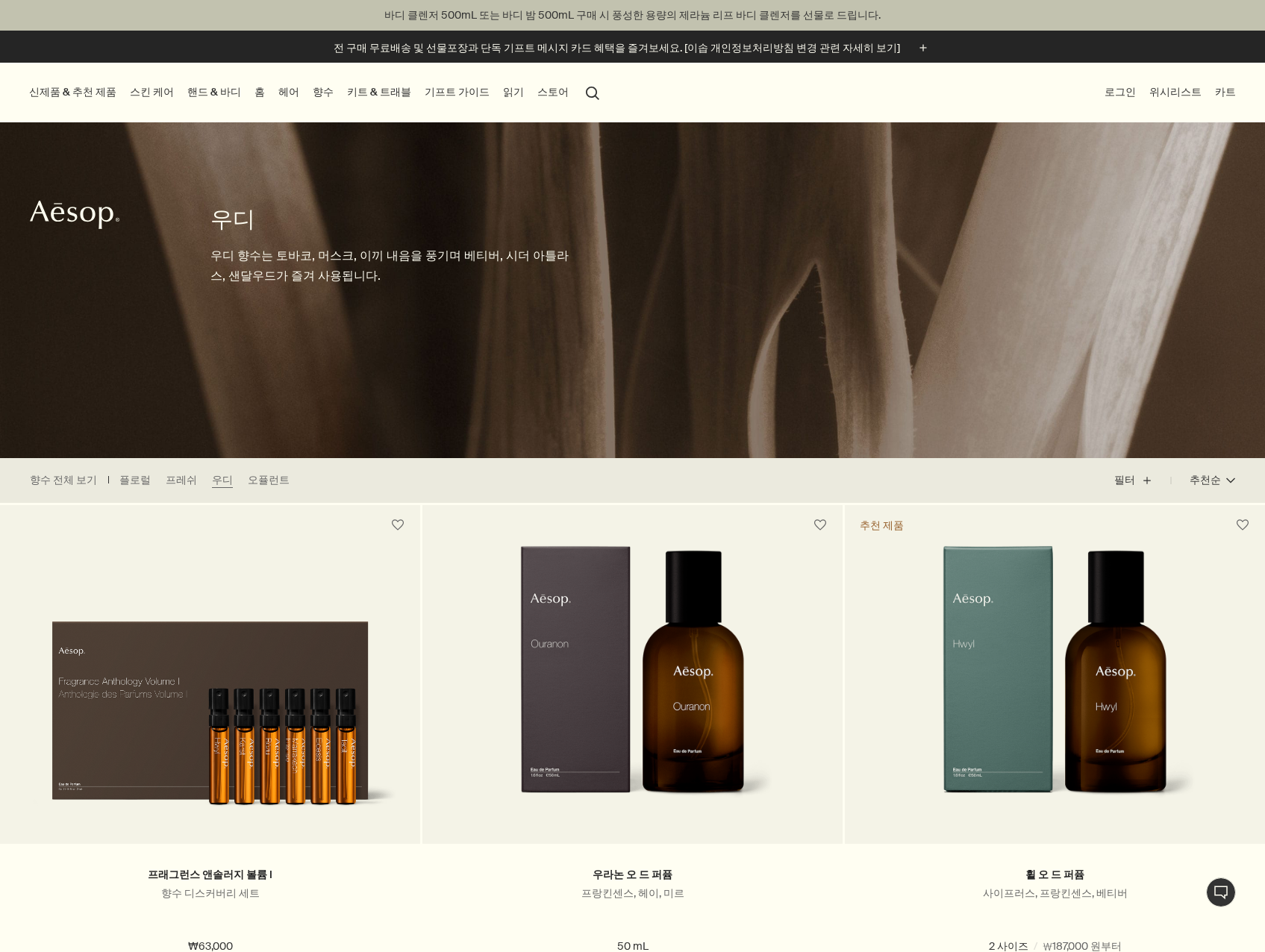
click at [252, 92] on link "홈" at bounding box center [260, 92] width 16 height 20
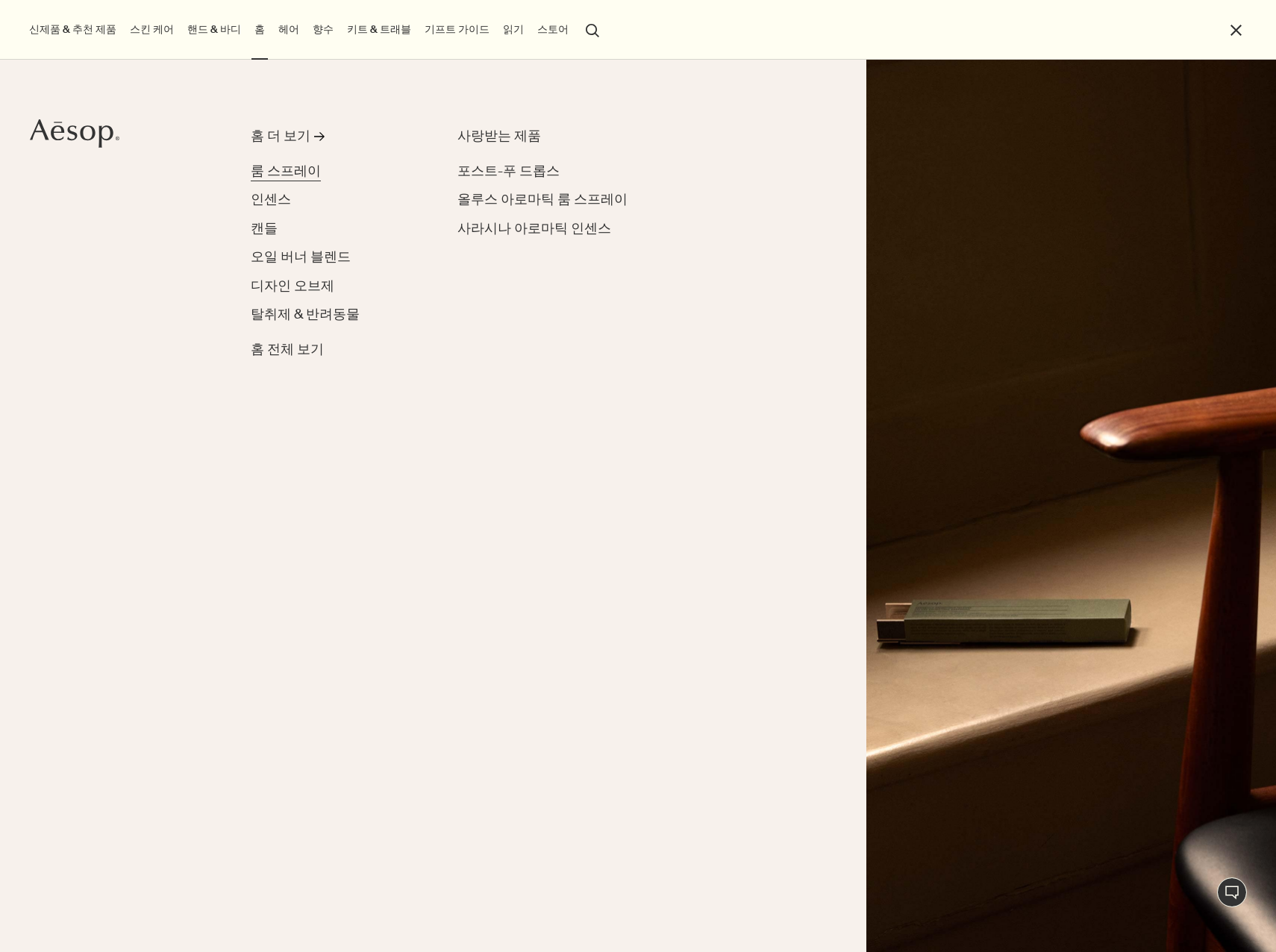
click at [283, 162] on link "룸 스프레이" at bounding box center [286, 171] width 71 height 20
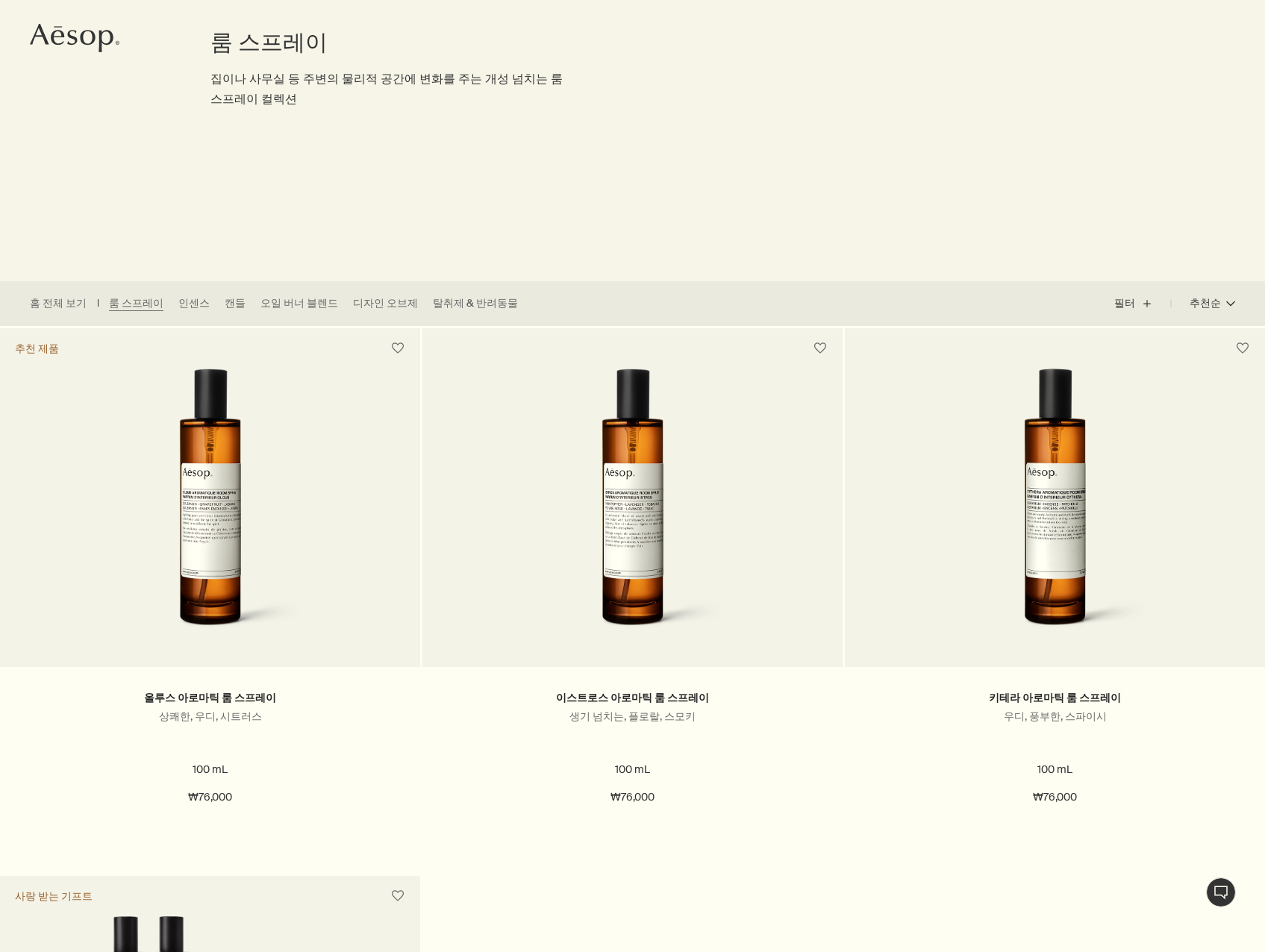
scroll to position [224, 0]
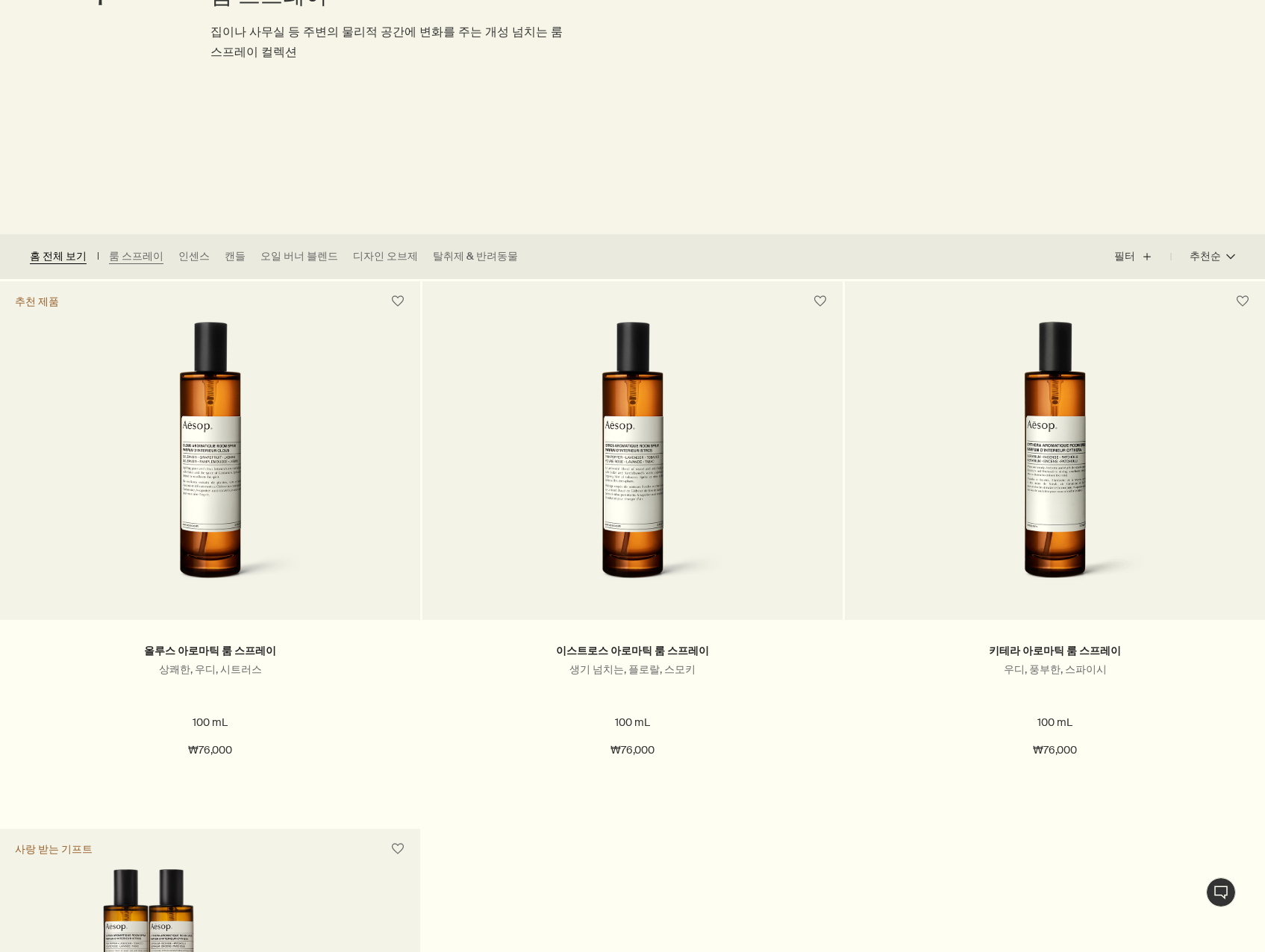
click at [76, 261] on link "홈 전체 보기" at bounding box center [57, 257] width 57 height 15
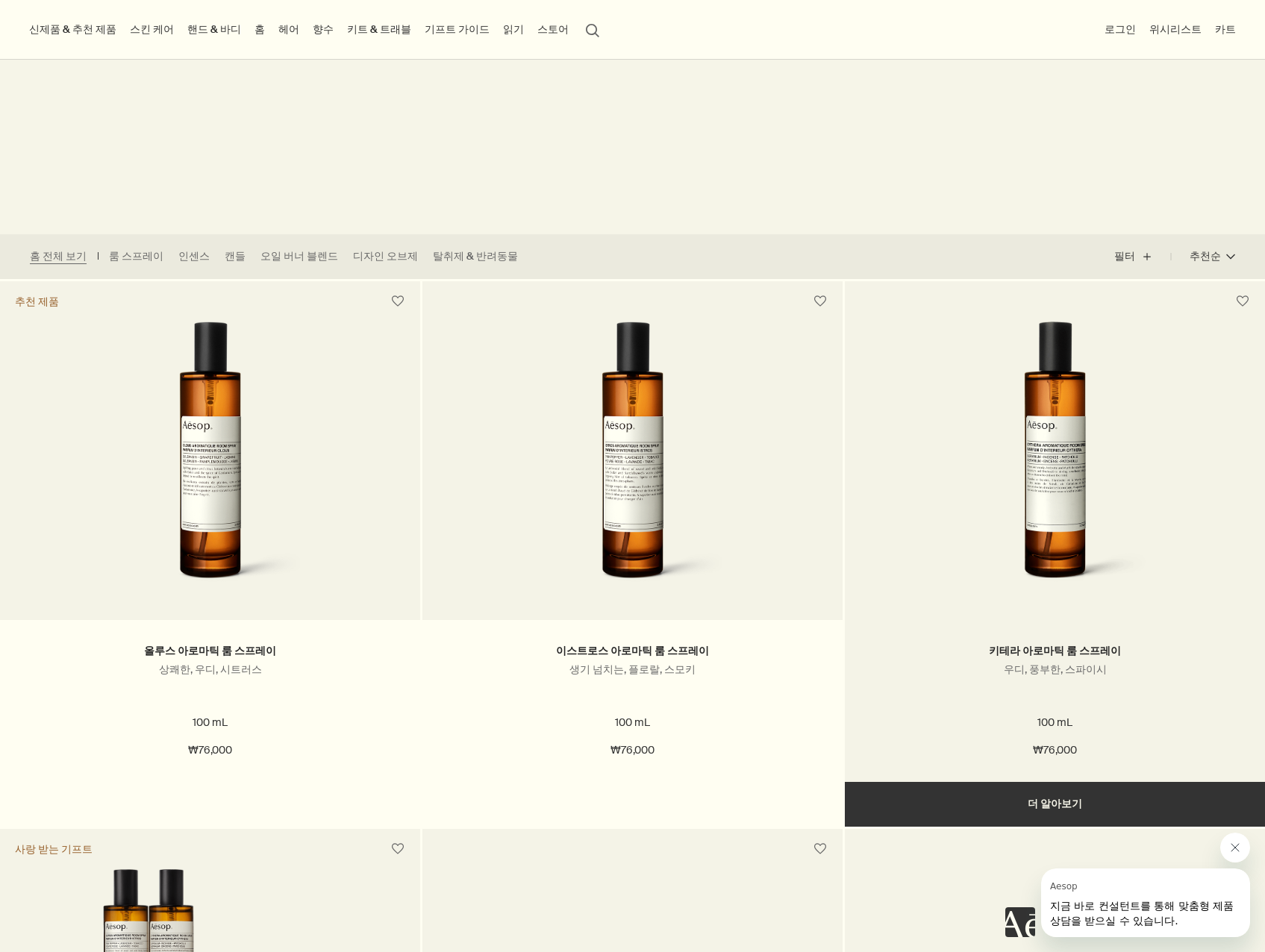
click at [1085, 435] on img at bounding box center [1055, 459] width 240 height 276
